Goal: Check status

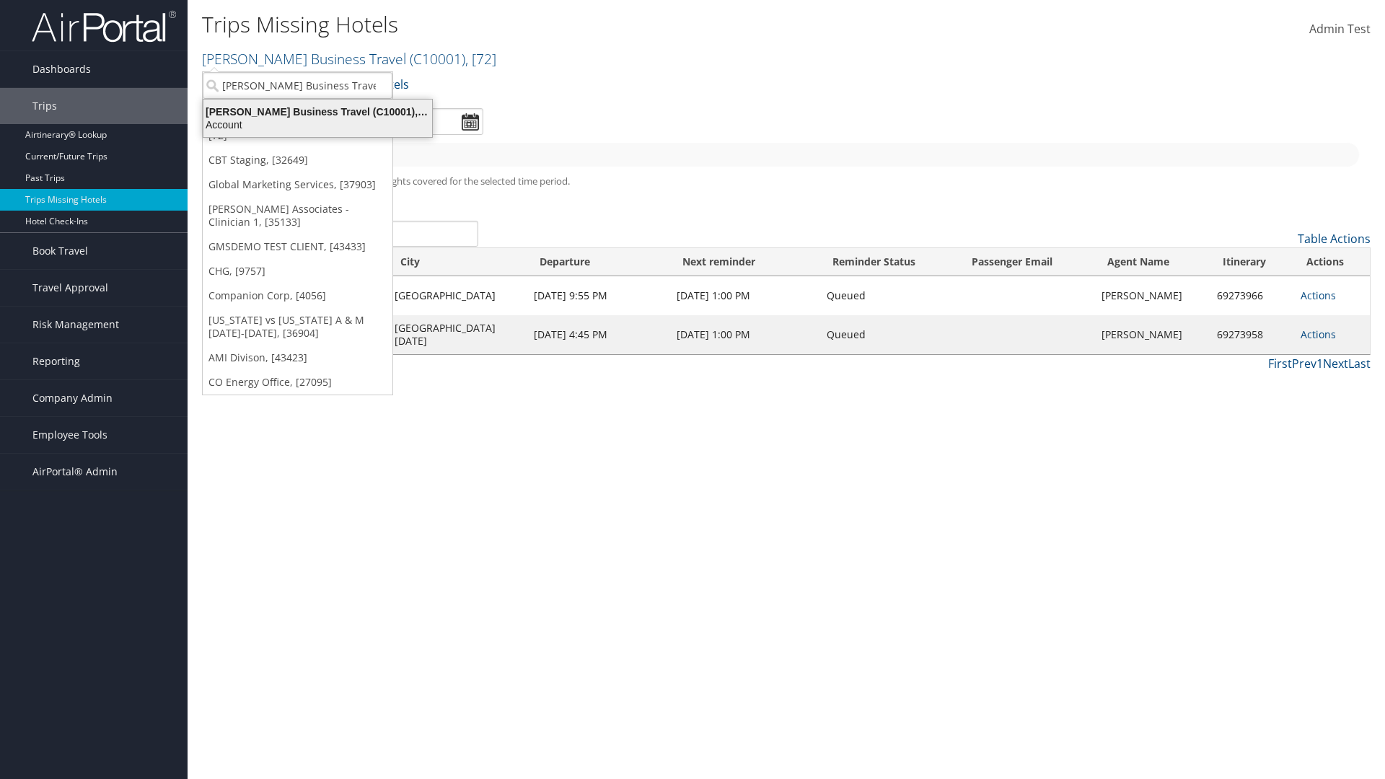
click at [317, 125] on div "Account" at bounding box center [318, 124] width 246 height 13
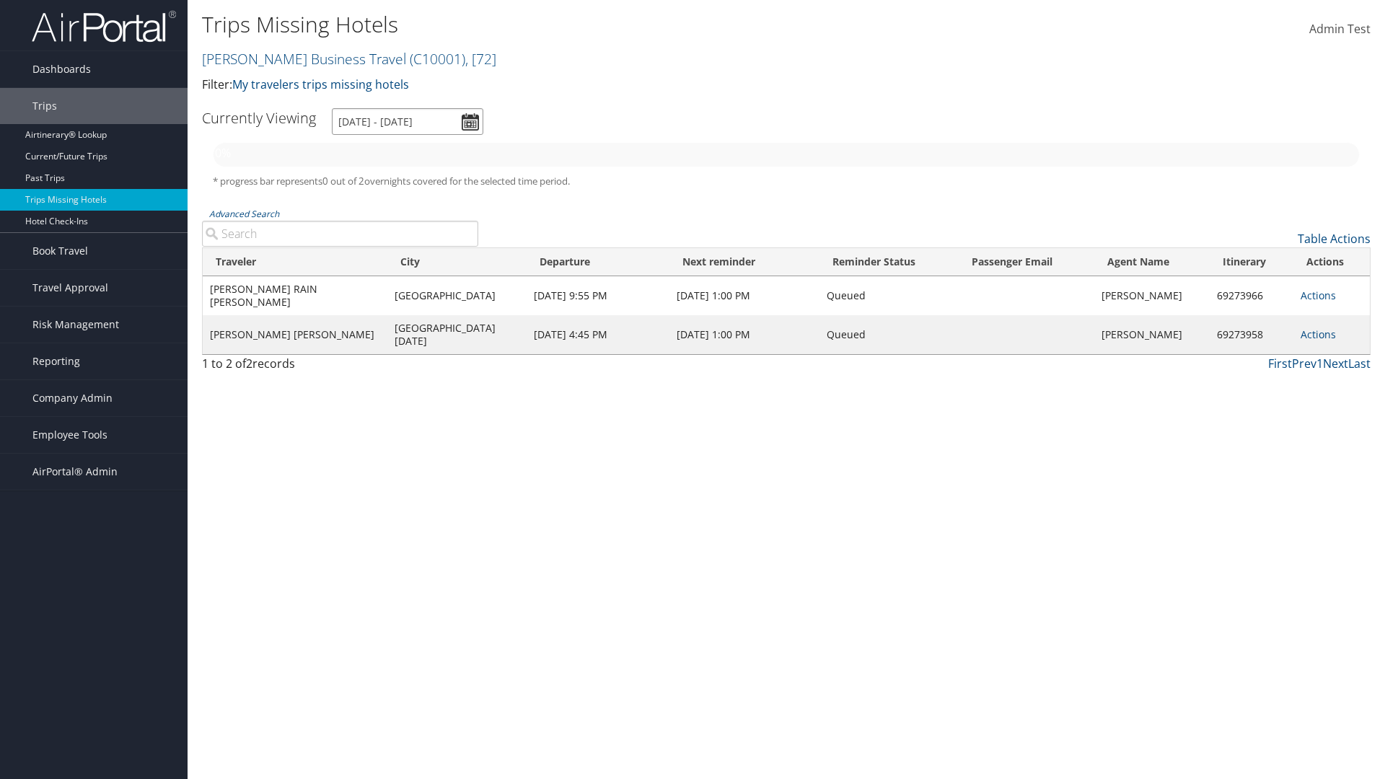
click at [407, 121] on input "[DATE] - [DATE]" at bounding box center [407, 121] width 151 height 27
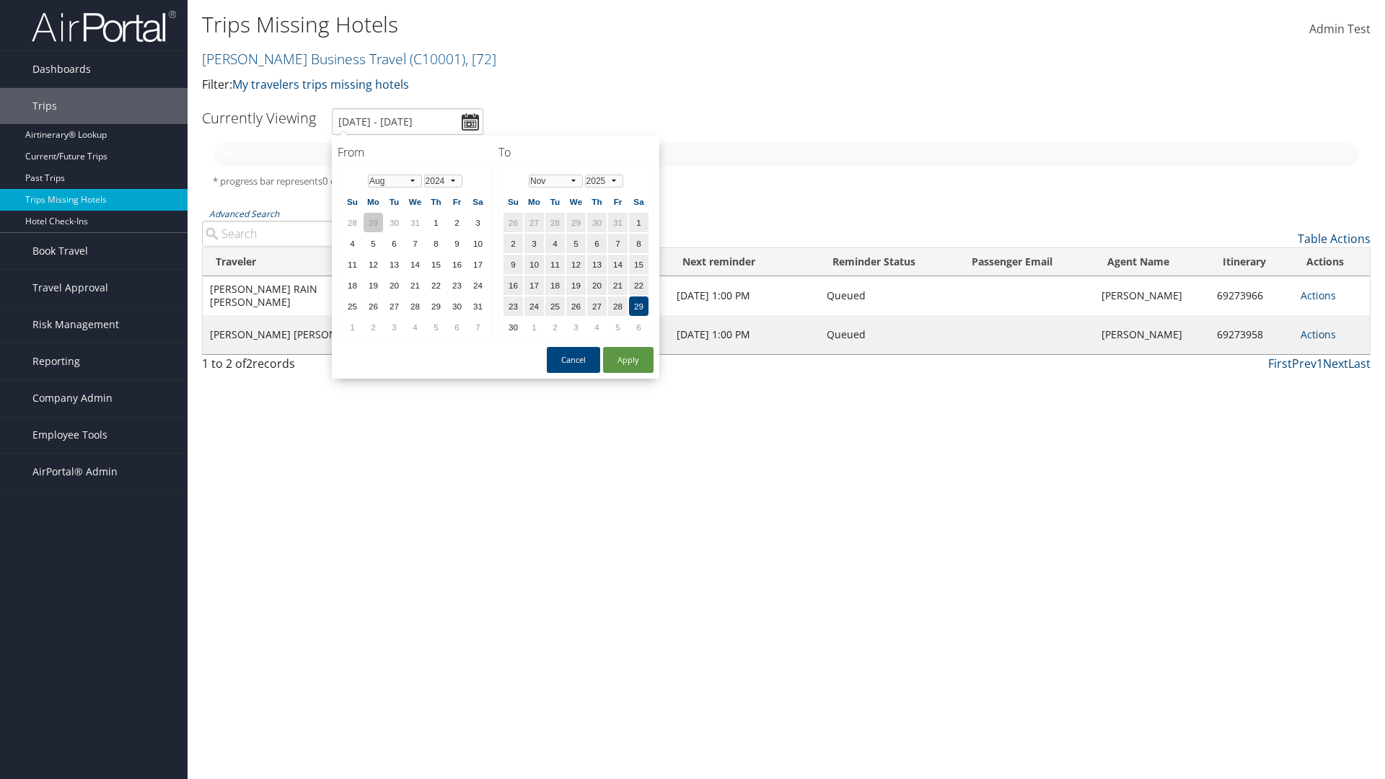
click at [373, 222] on td "29" at bounding box center [372, 222] width 19 height 19
click at [628, 360] on button "Apply" at bounding box center [628, 360] width 50 height 26
type input "[DATE] - [DATE]"
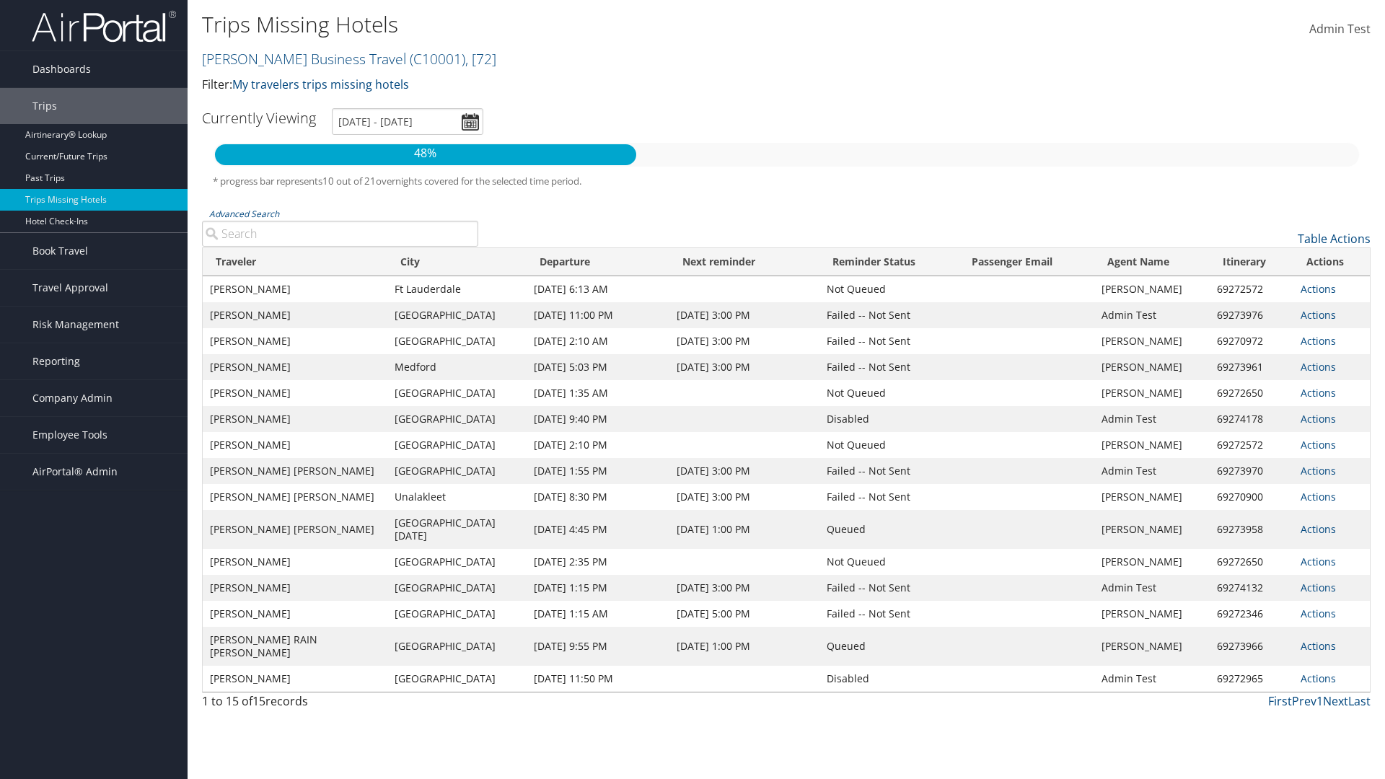
click at [1316, 295] on link "Actions" at bounding box center [1317, 289] width 35 height 14
click at [0, 0] on link "View Itinerary" at bounding box center [0, 0] width 0 height 0
